Goal: Task Accomplishment & Management: Complete application form

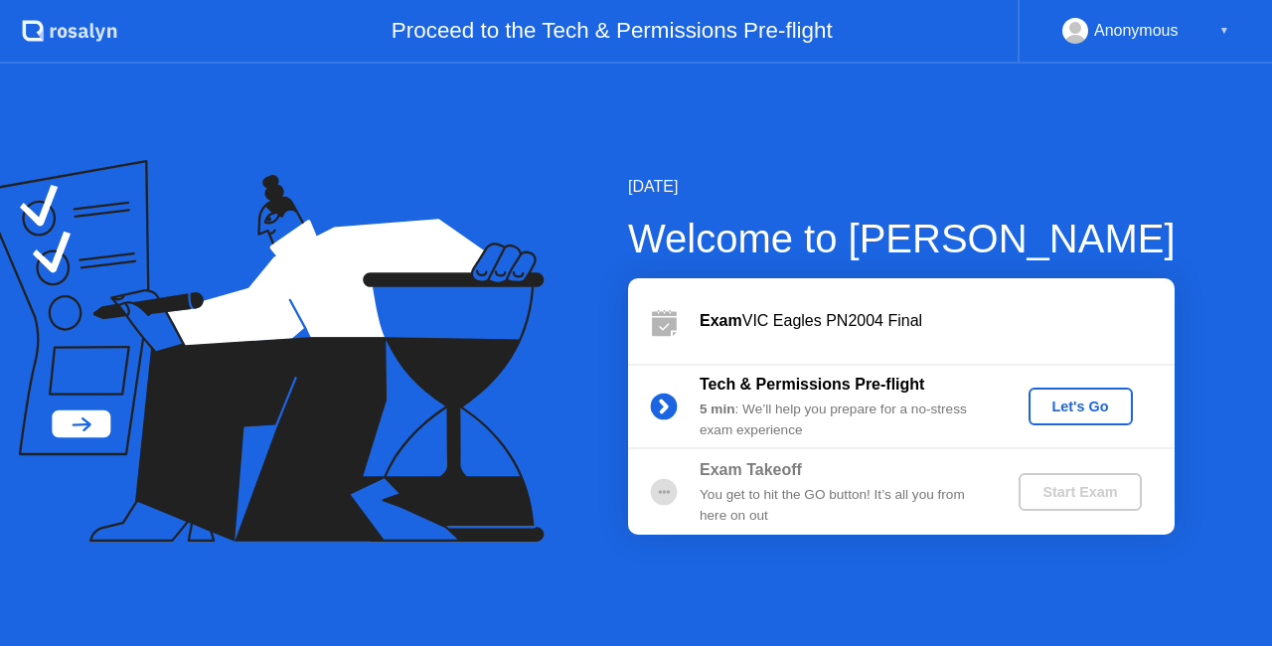
click at [1079, 398] on div "Let's Go" at bounding box center [1080, 406] width 88 height 16
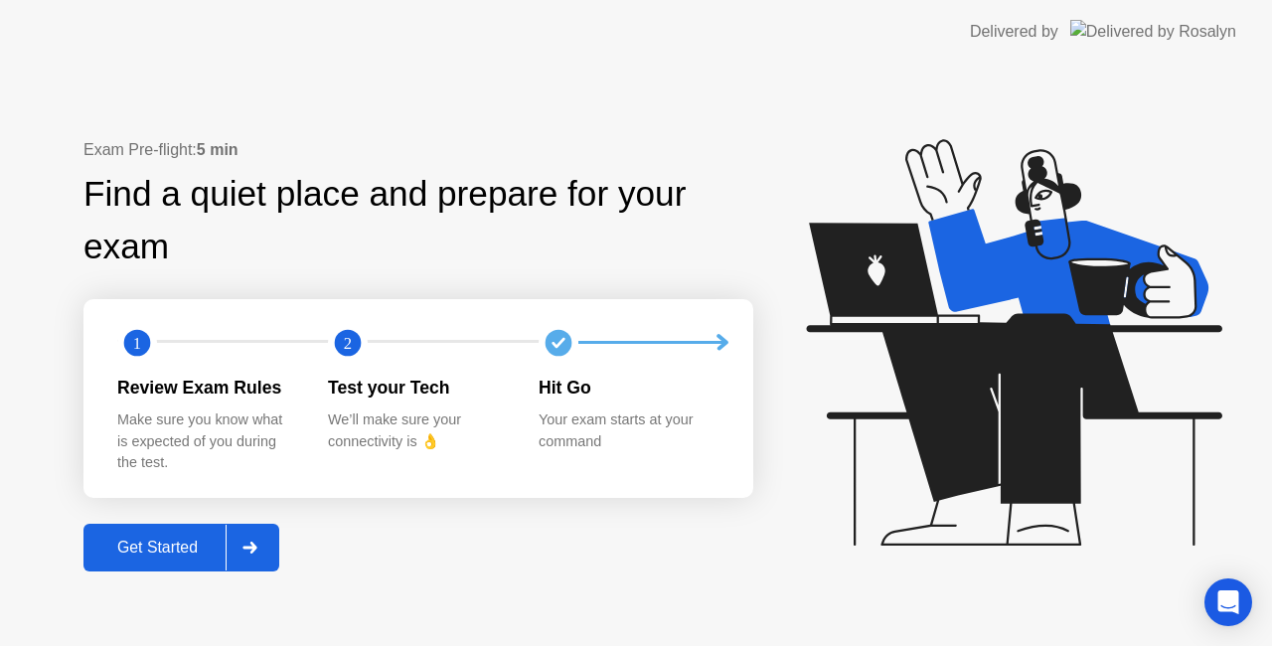
click at [268, 544] on div at bounding box center [250, 548] width 48 height 46
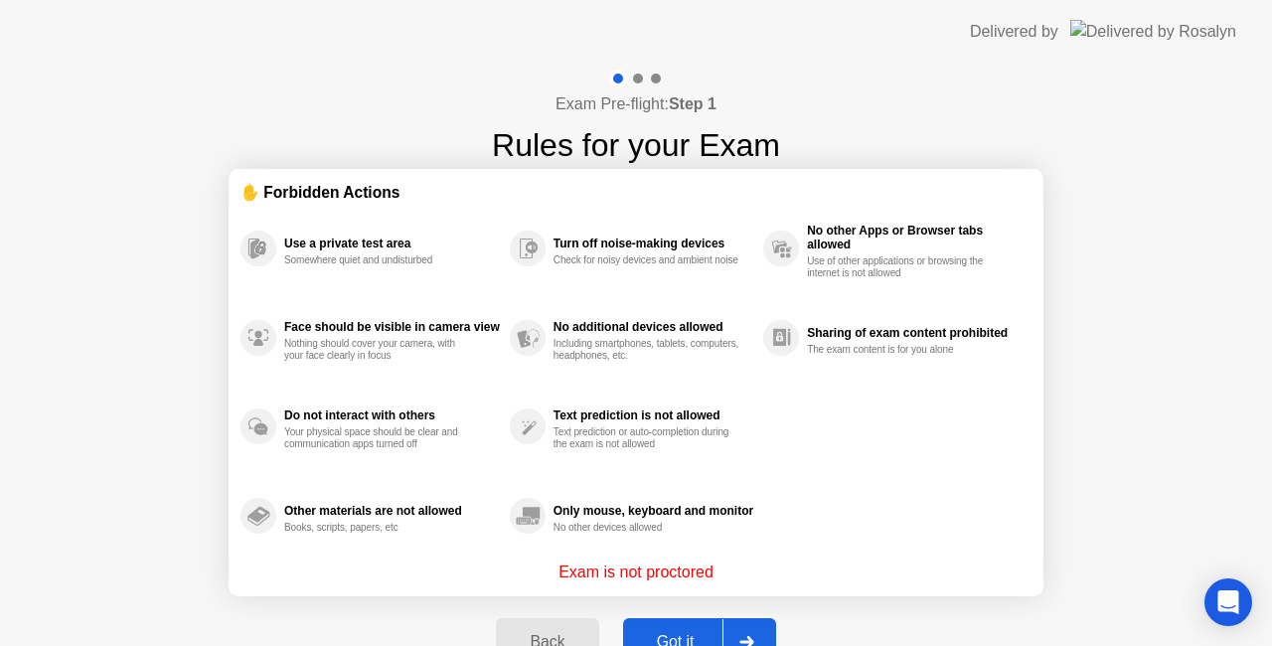
click at [759, 620] on div at bounding box center [746, 642] width 48 height 46
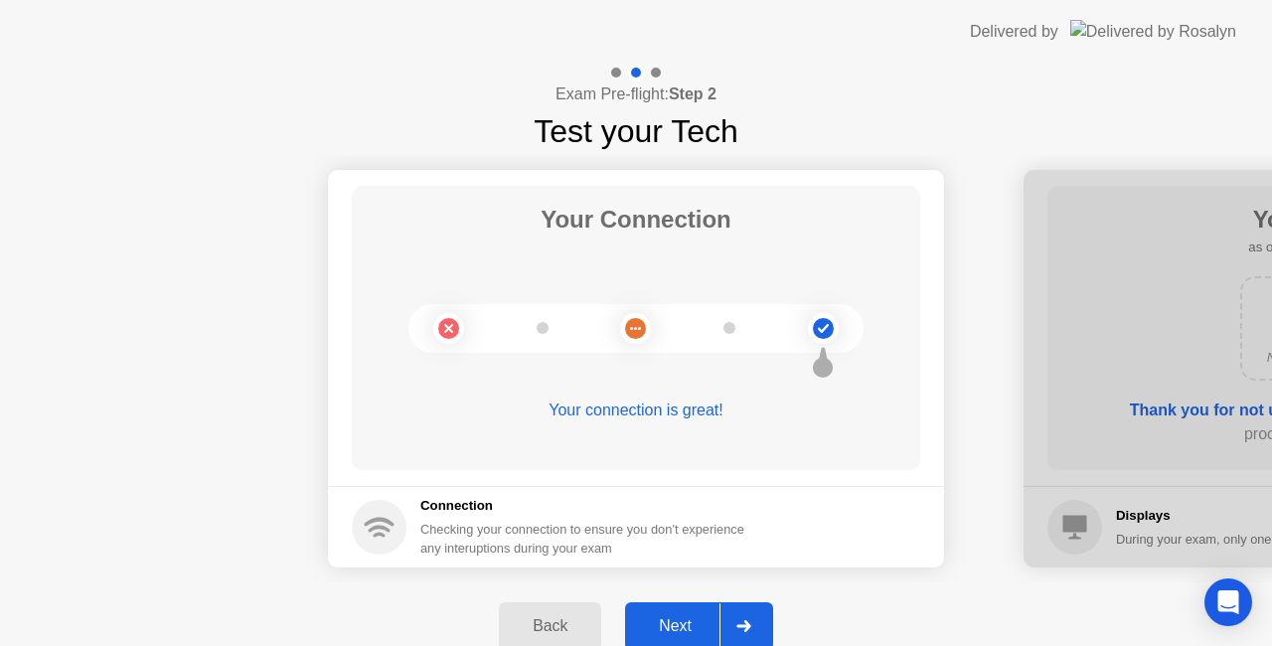
click at [767, 607] on div at bounding box center [743, 626] width 48 height 46
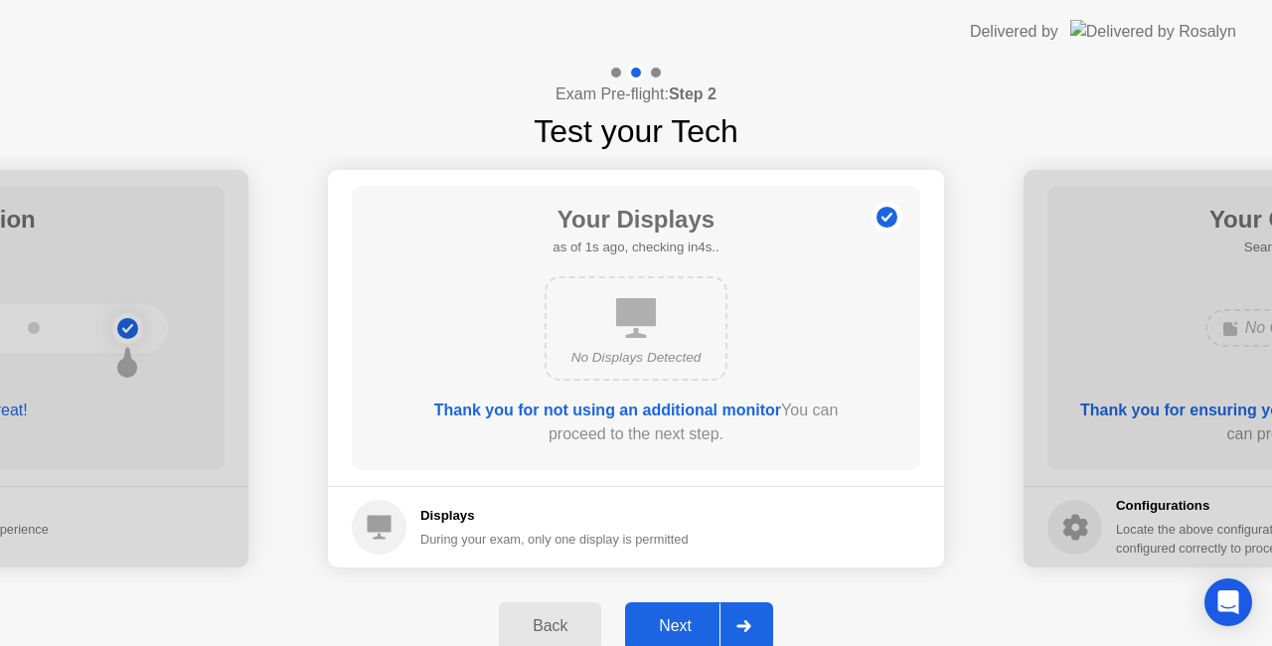
click at [767, 607] on div at bounding box center [743, 626] width 48 height 46
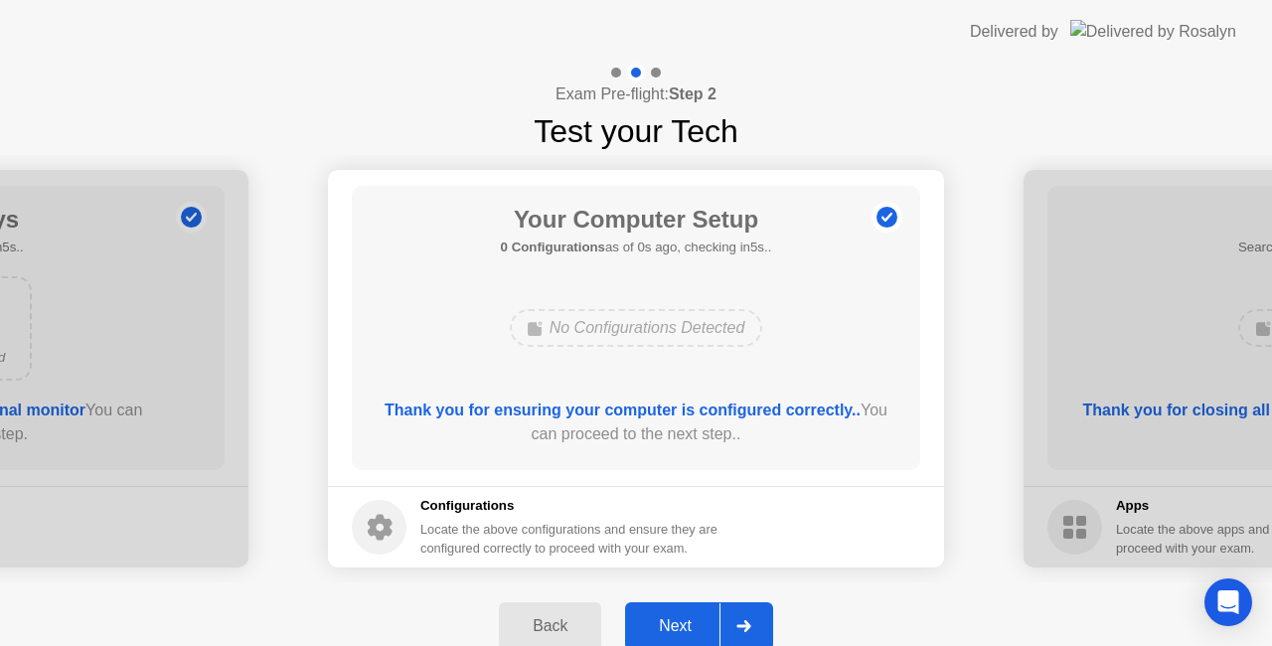
click at [767, 607] on div at bounding box center [743, 626] width 48 height 46
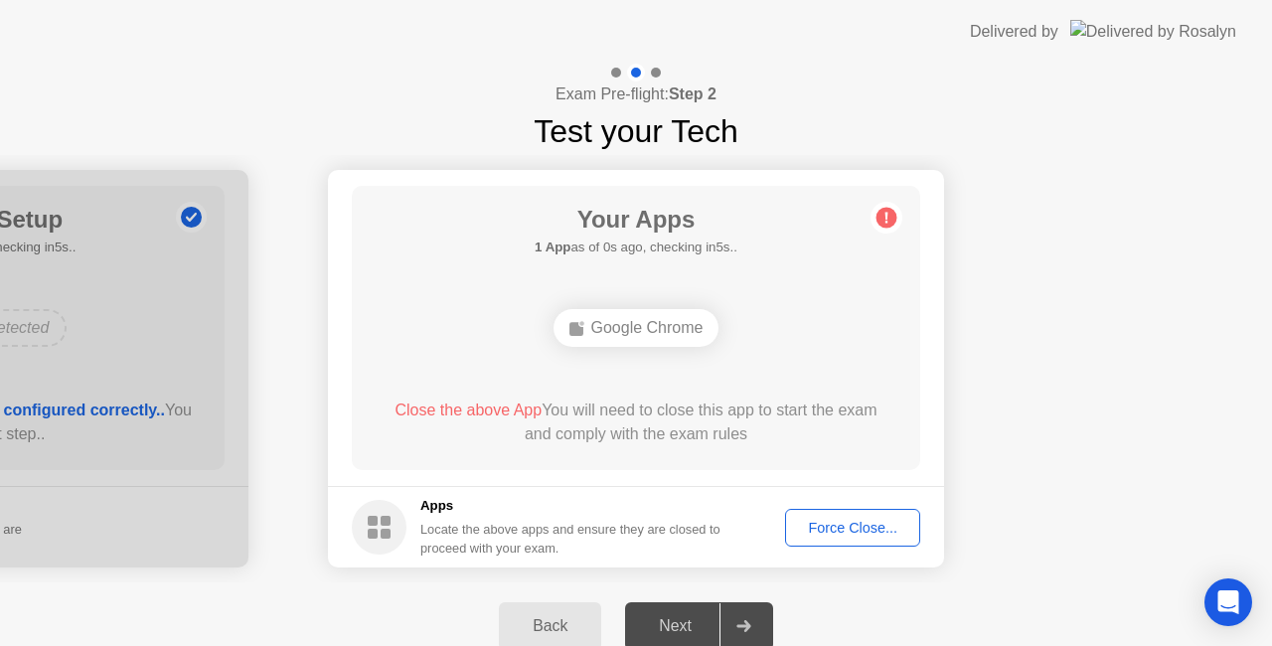
click at [844, 535] on div "Force Close..." at bounding box center [852, 528] width 121 height 16
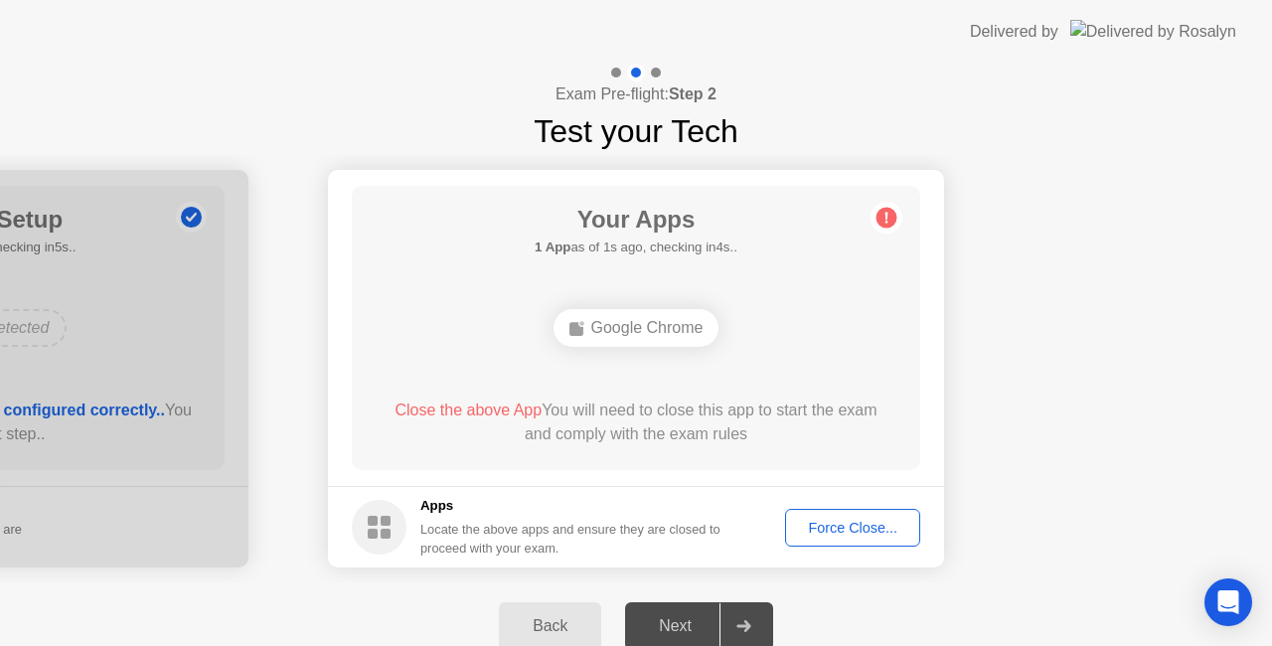
click at [874, 525] on div "Force Close..." at bounding box center [852, 528] width 121 height 16
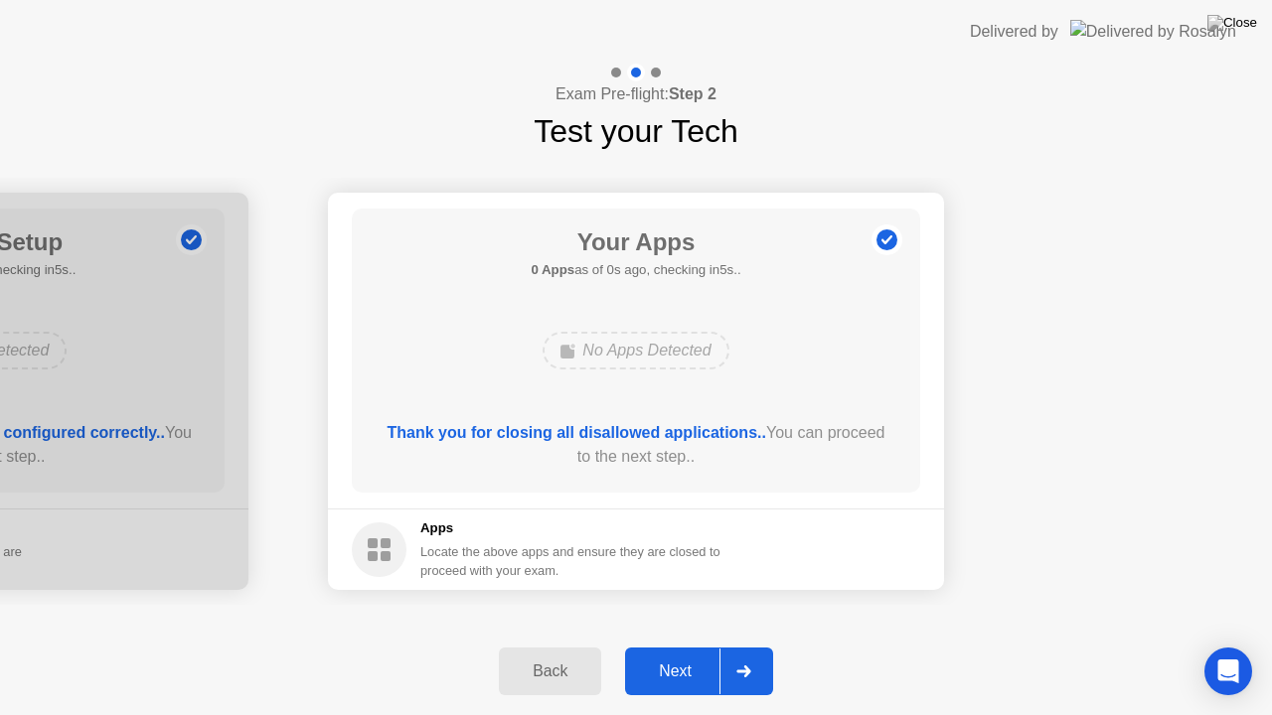
click at [766, 645] on div at bounding box center [743, 672] width 48 height 46
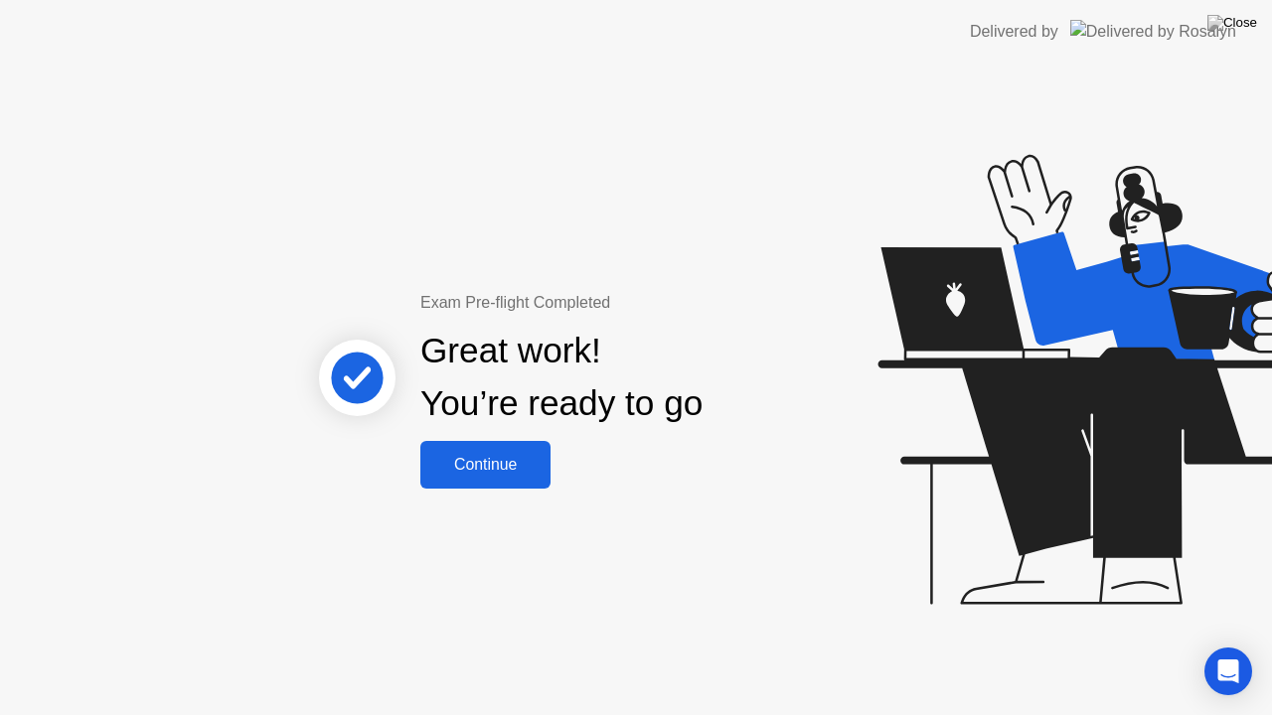
click at [511, 474] on div "Continue" at bounding box center [485, 465] width 118 height 18
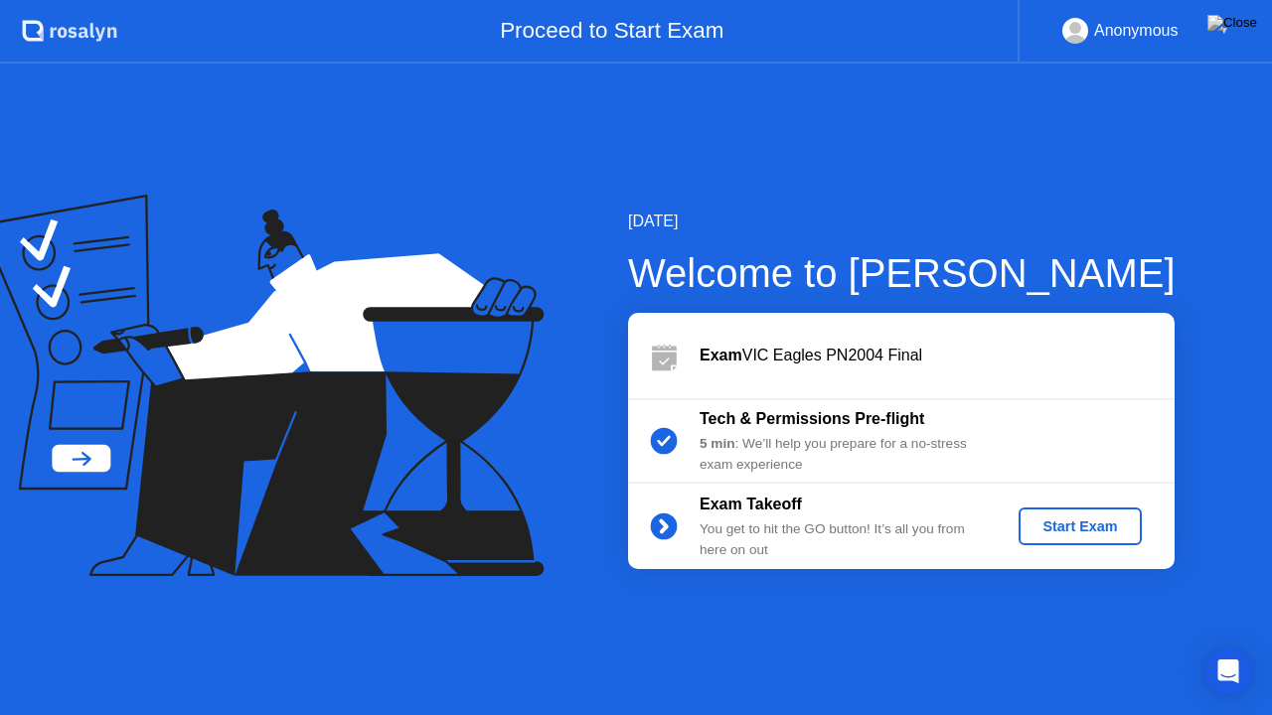
click at [1085, 521] on div "Start Exam" at bounding box center [1079, 527] width 106 height 16
